Goal: Transaction & Acquisition: Purchase product/service

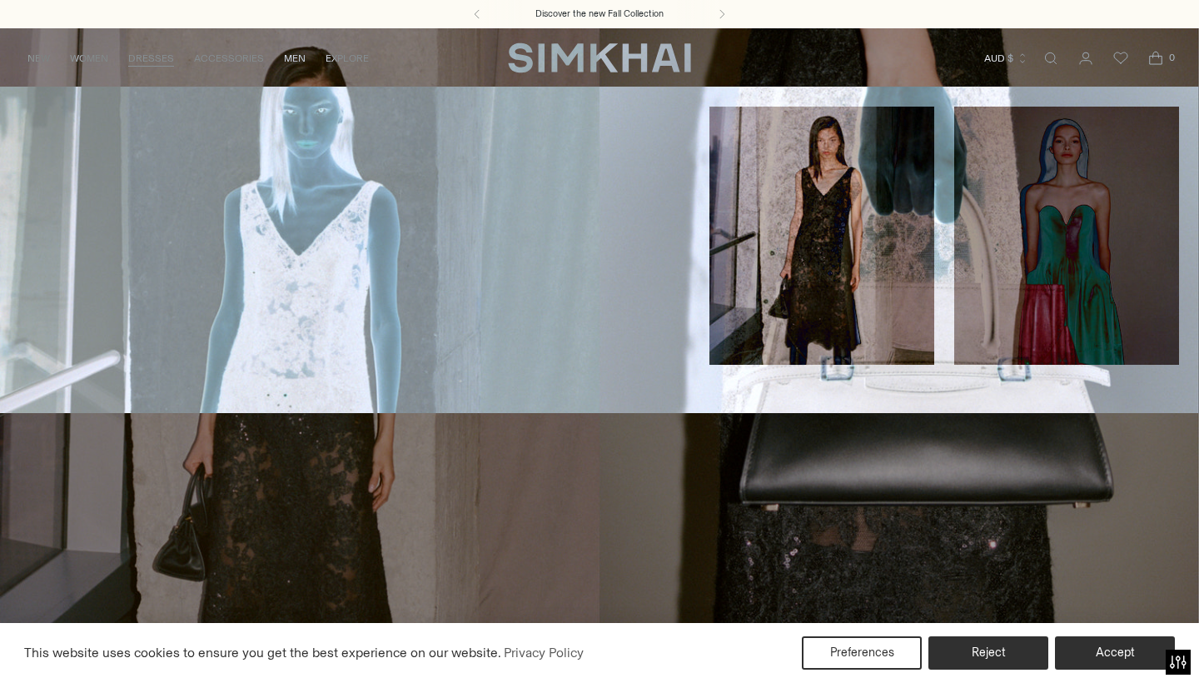
click at [49, 112] on link "All Dresses" at bounding box center [53, 113] width 67 height 12
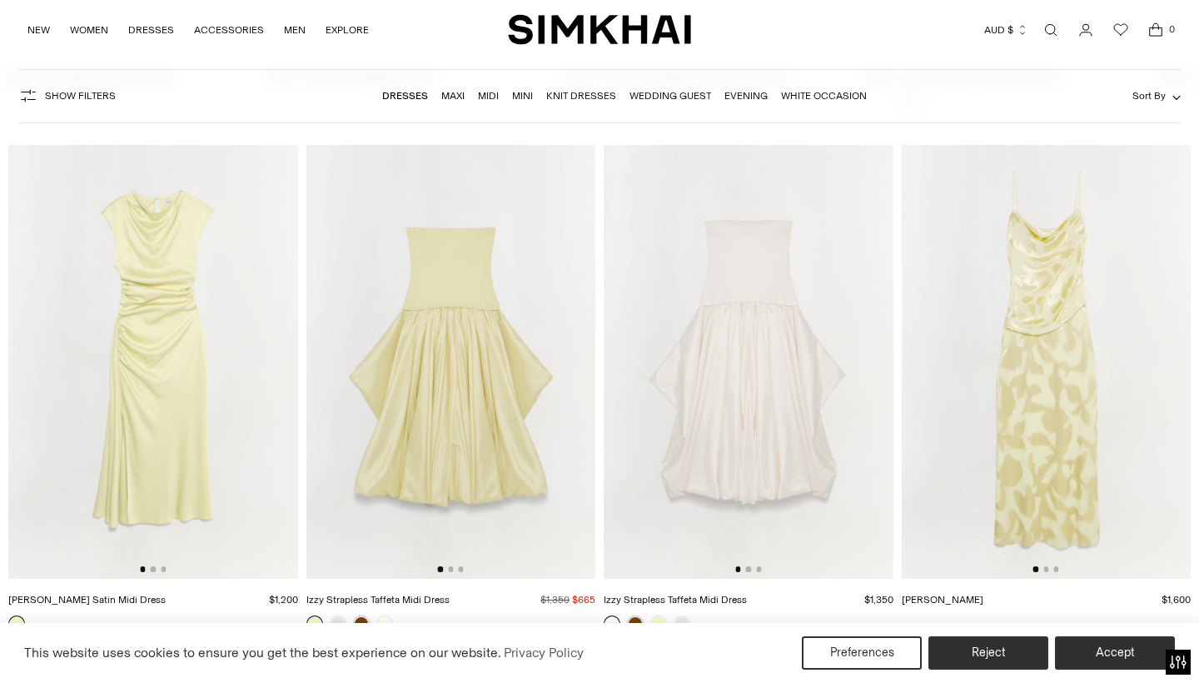
scroll to position [7907, 0]
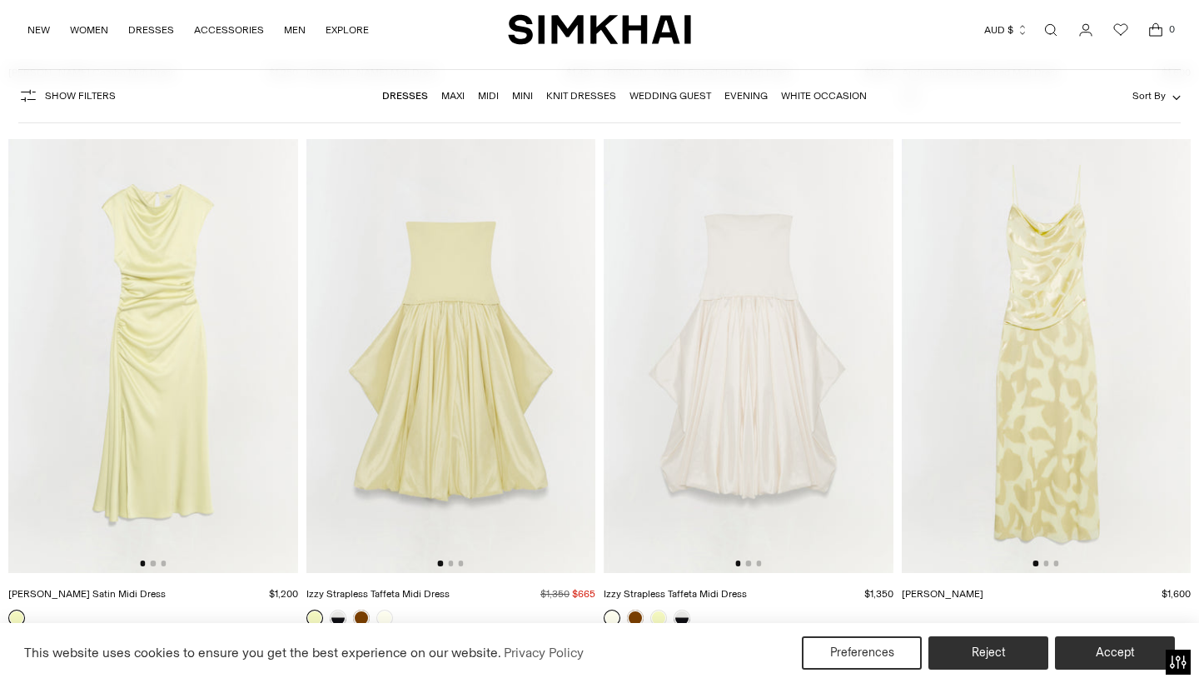
click at [1028, 296] on img at bounding box center [1047, 356] width 290 height 434
click at [186, 257] on img at bounding box center [153, 356] width 290 height 434
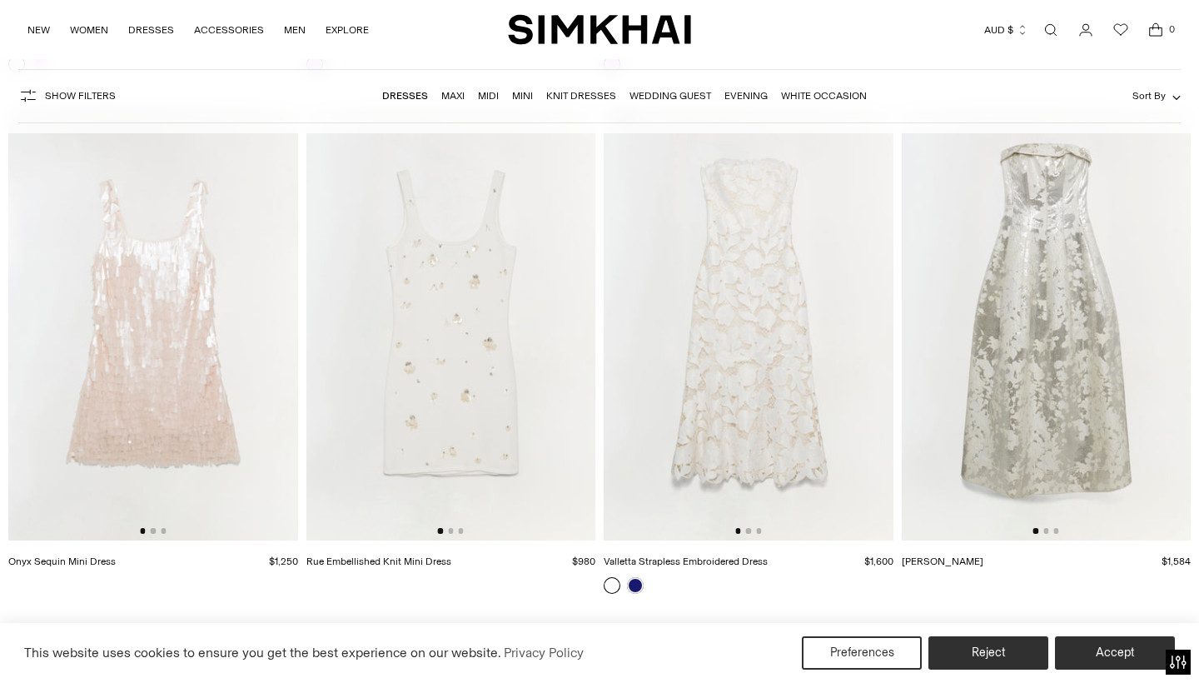
scroll to position [14199, 0]
click at [1039, 315] on img at bounding box center [1045, 322] width 290 height 434
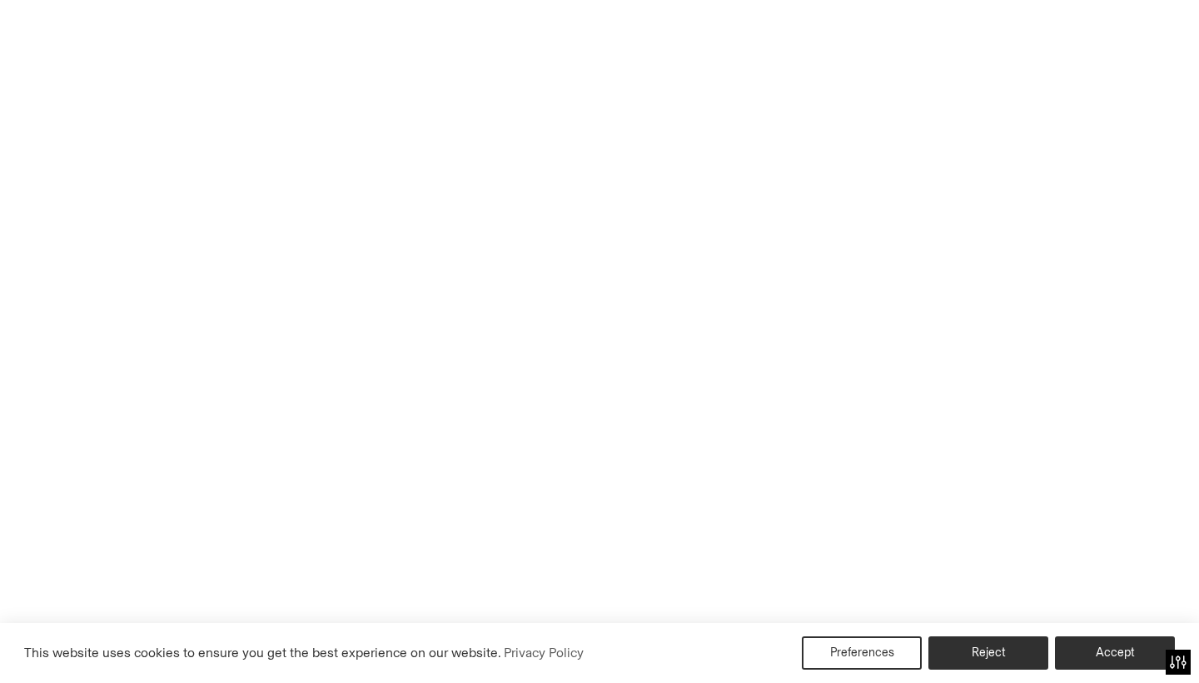
scroll to position [0, 0]
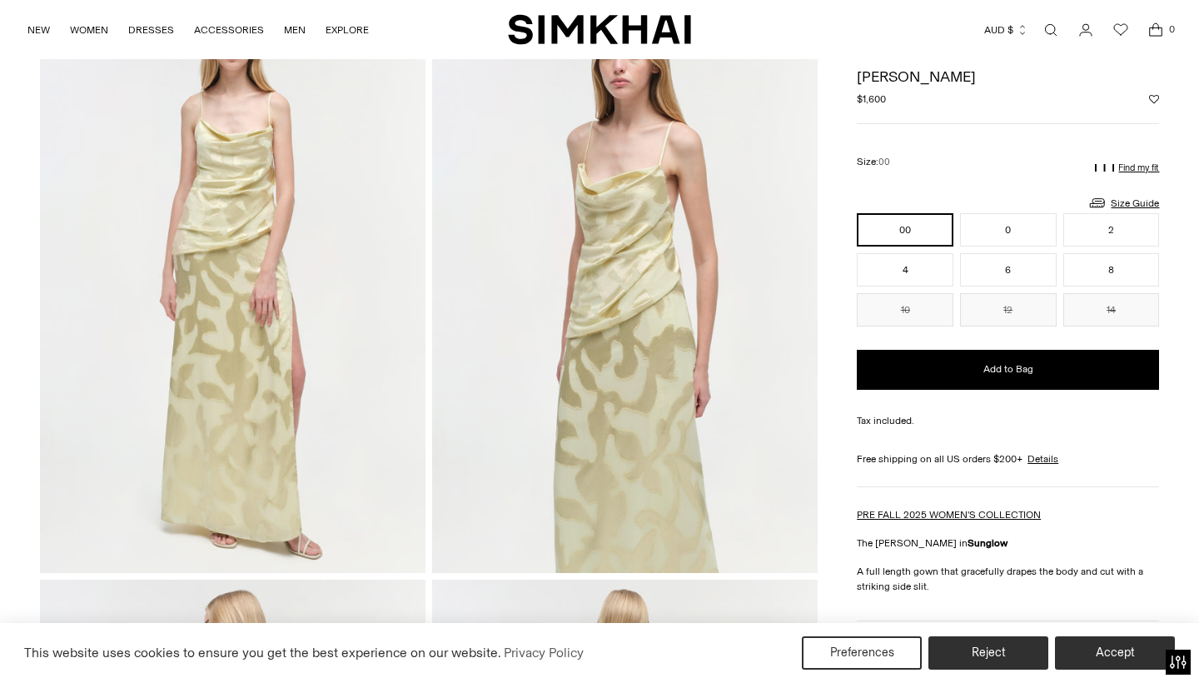
scroll to position [114, 0]
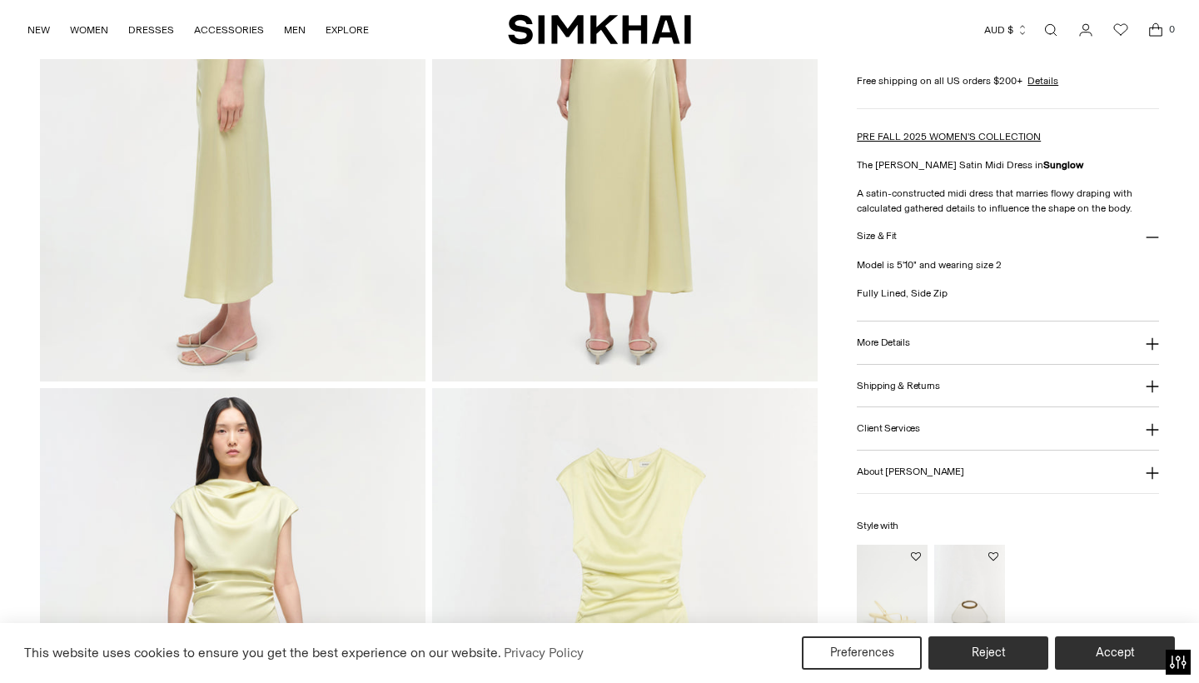
scroll to position [938, 0]
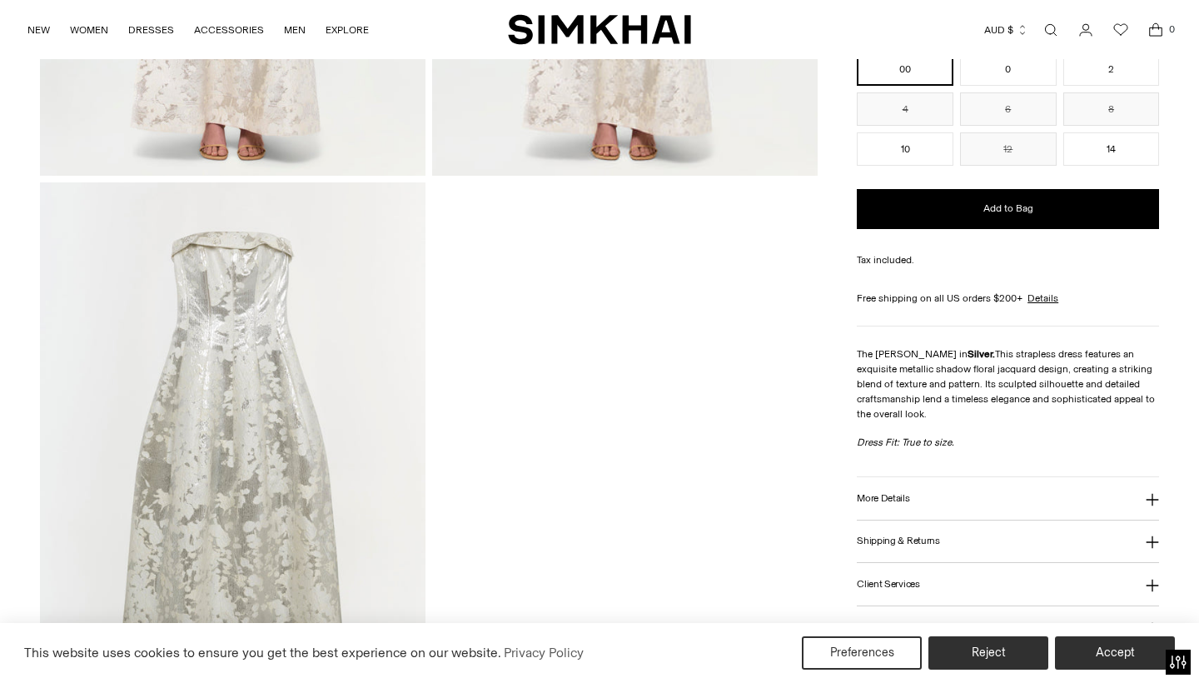
scroll to position [1694, 0]
